Goal: Use online tool/utility: Utilize a website feature to perform a specific function

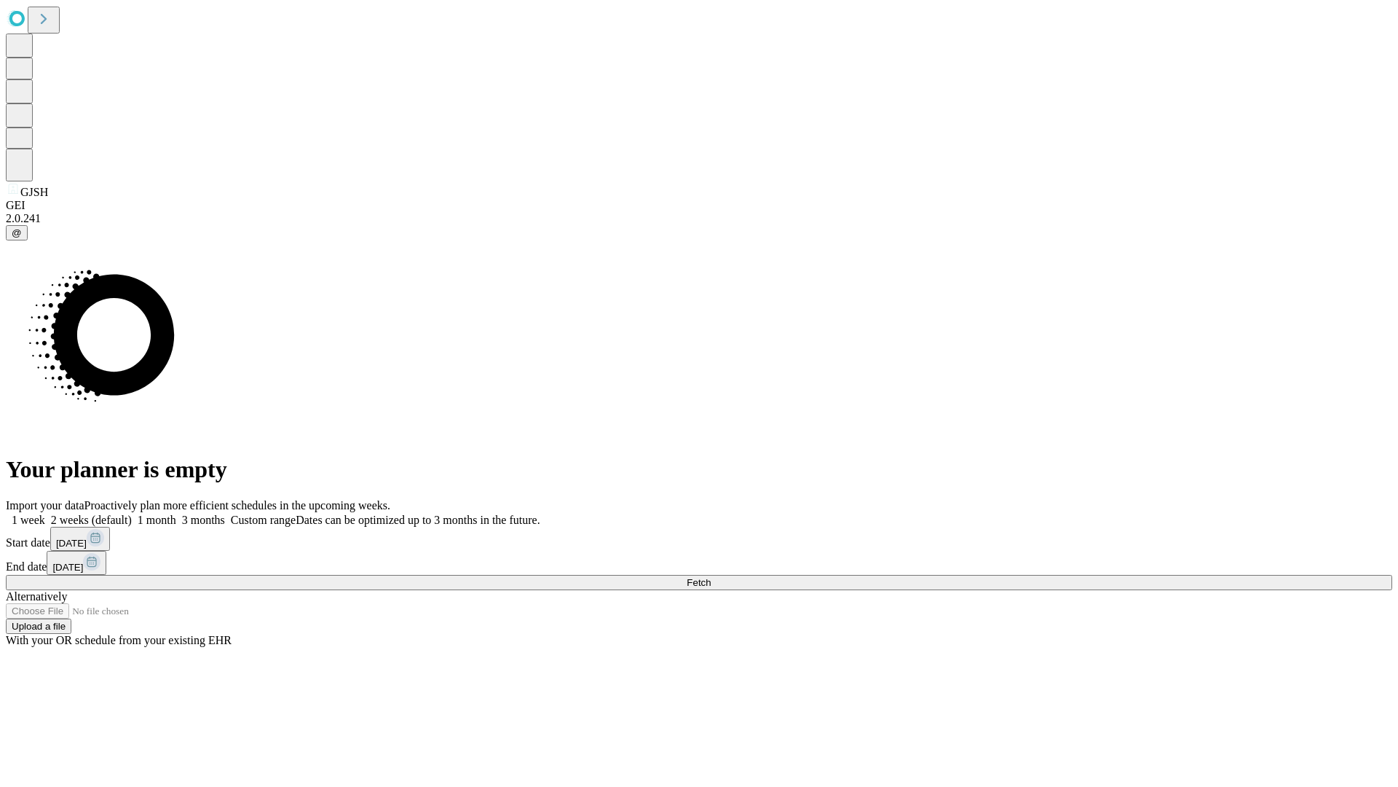
click at [711, 577] on span "Fetch" at bounding box center [699, 582] width 24 height 11
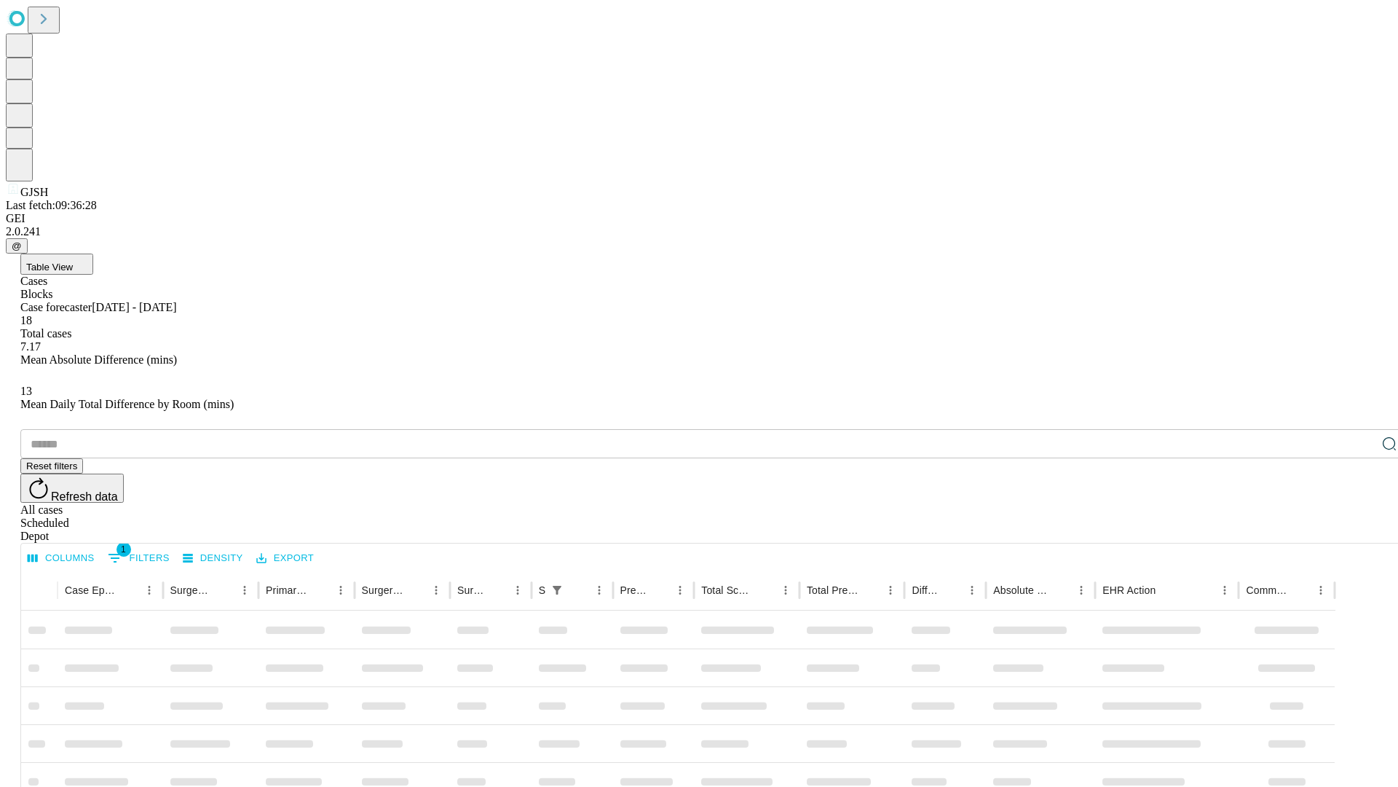
click at [73, 261] on span "Table View" at bounding box center [49, 266] width 47 height 11
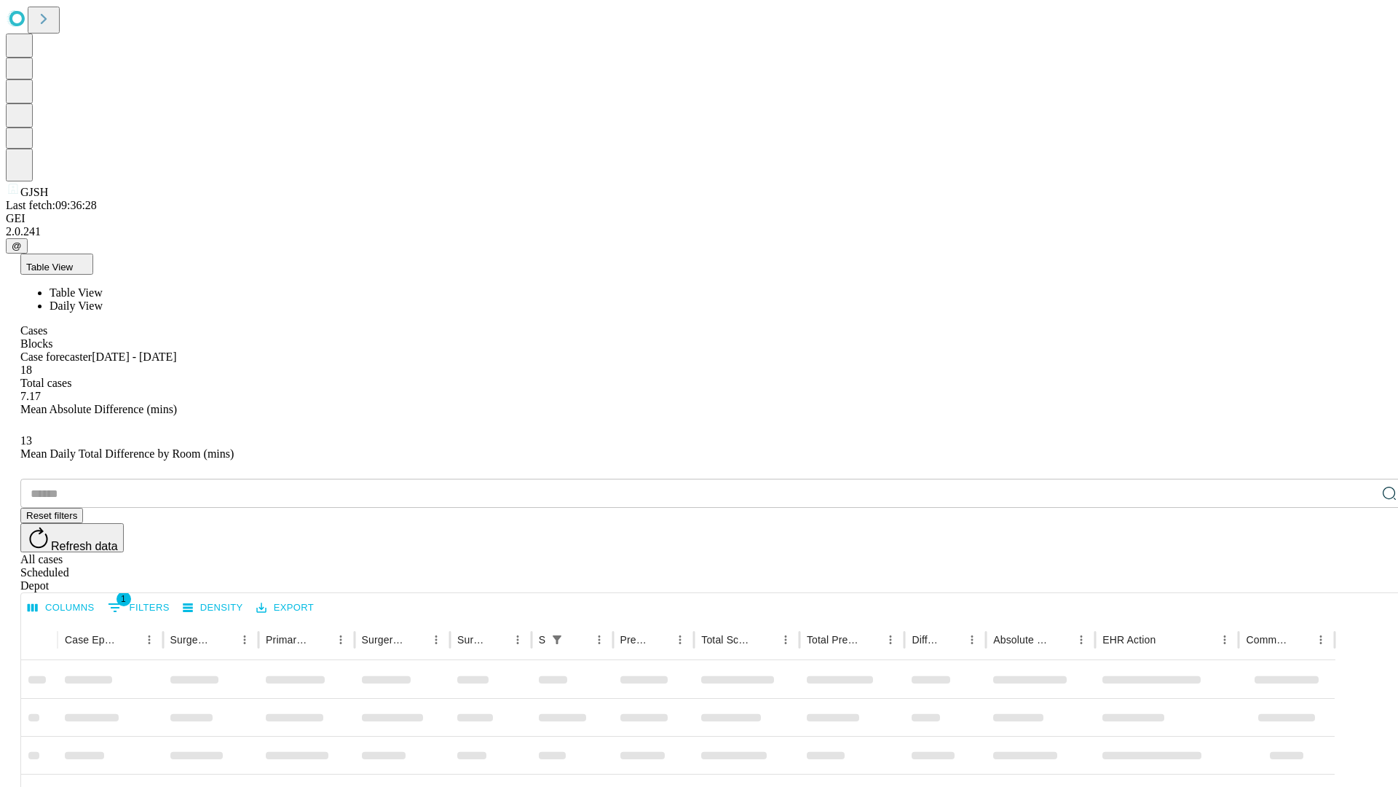
click at [103, 299] on span "Daily View" at bounding box center [76, 305] width 53 height 12
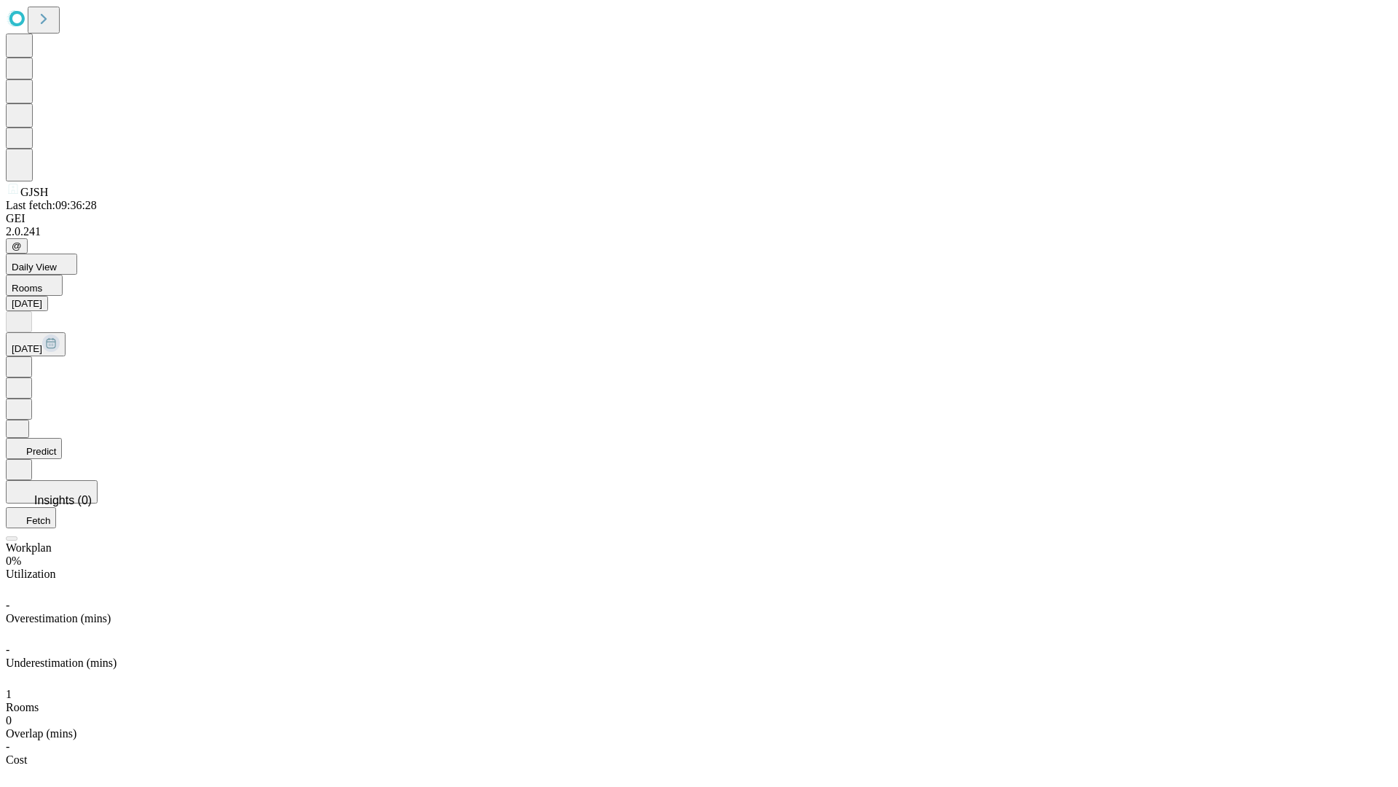
click at [62, 438] on button "Predict" at bounding box center [34, 448] width 56 height 21
